Goal: Information Seeking & Learning: Learn about a topic

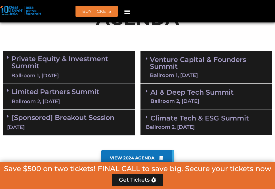
scroll to position [397, 0]
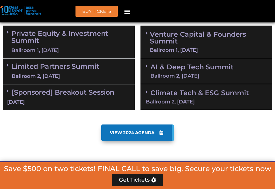
click at [130, 130] on span "VIEW 2024 AGENDA" at bounding box center [132, 132] width 45 height 5
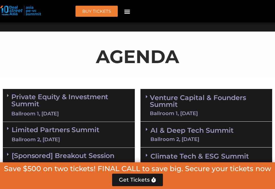
scroll to position [341, 0]
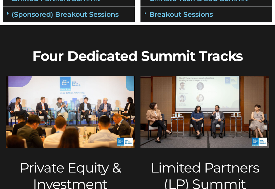
scroll to position [57, 0]
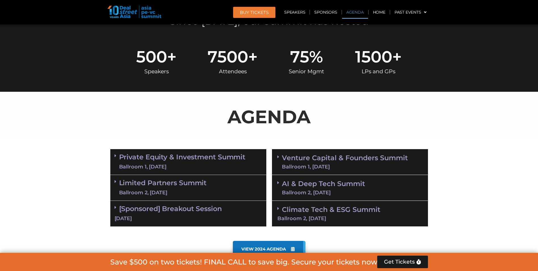
scroll to position [255, 0]
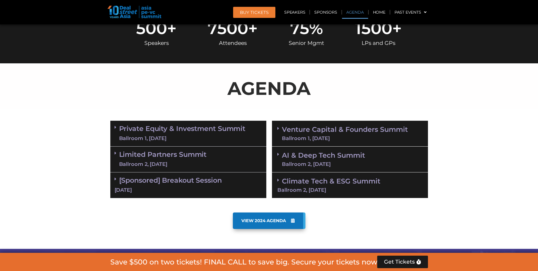
click at [179, 133] on link "Private Equity & Investment Summit Ballroom 1, [DATE]" at bounding box center [182, 133] width 127 height 17
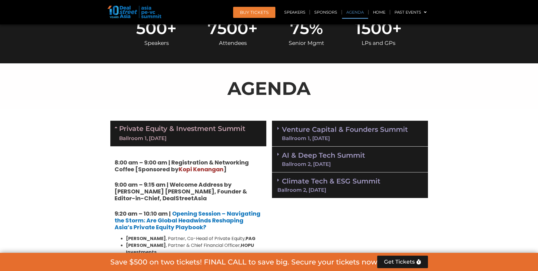
click at [248, 138] on div "Private Equity & Investment Summit Ballroom 1, [DATE]" at bounding box center [188, 134] width 156 height 26
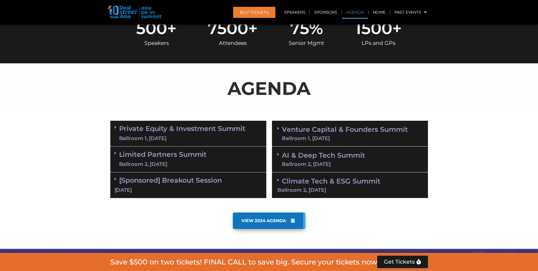
click at [248, 138] on div "Private Equity & Investment Summit Ballroom 1, [DATE]" at bounding box center [188, 134] width 156 height 26
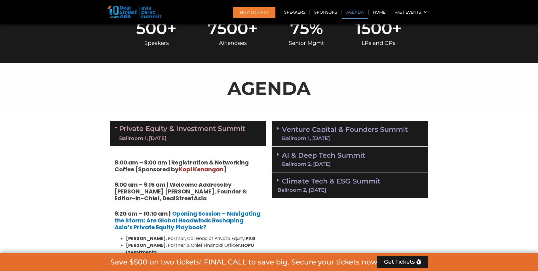
click at [297, 135] on link "Venture Capital & Founders​ Summit Ballroom 1, [DATE]" at bounding box center [345, 133] width 126 height 15
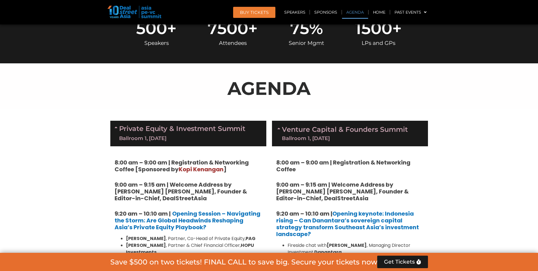
click at [308, 136] on div "Ballroom 1, [DATE]" at bounding box center [345, 138] width 126 height 5
click at [224, 133] on link "Private Equity & Investment Summit Ballroom 1, [DATE]" at bounding box center [182, 133] width 127 height 17
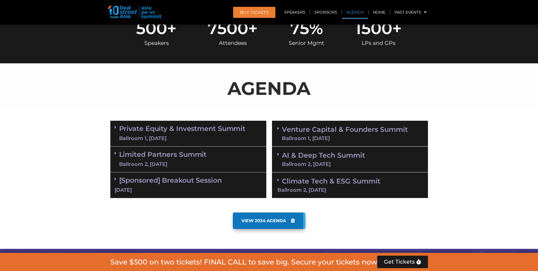
click at [182, 157] on link "Limited Partners [GEOGRAPHIC_DATA] 2, [DATE]" at bounding box center [163, 159] width 88 height 17
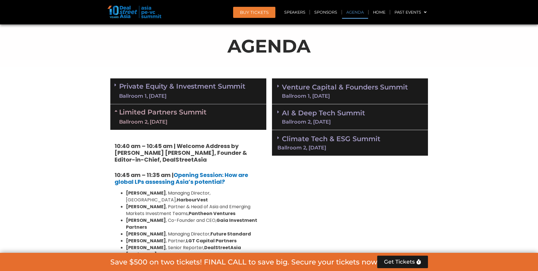
scroll to position [284, 0]
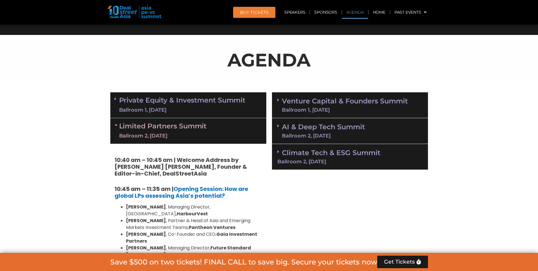
click at [183, 126] on link "Limited Partners [GEOGRAPHIC_DATA] 2, [DATE]" at bounding box center [163, 130] width 88 height 17
